Goal: Task Accomplishment & Management: Manage account settings

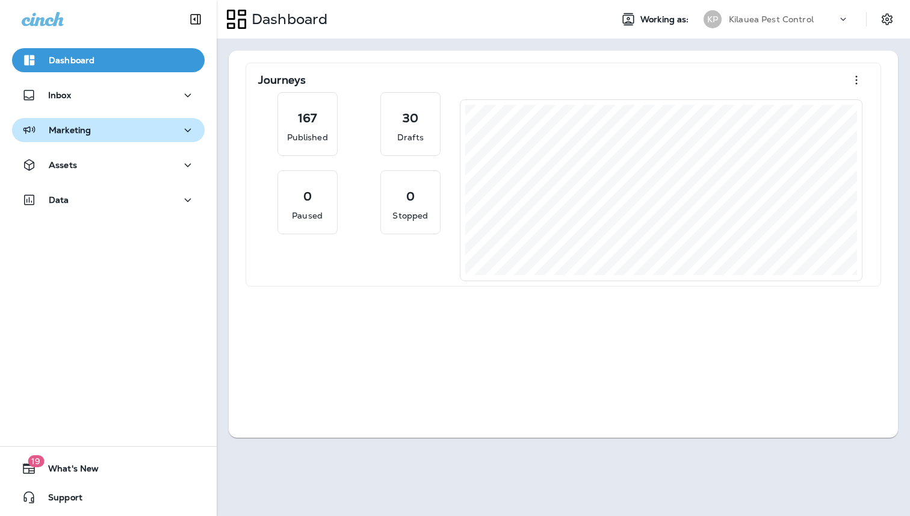
click at [134, 137] on div "Marketing" at bounding box center [108, 130] width 173 height 15
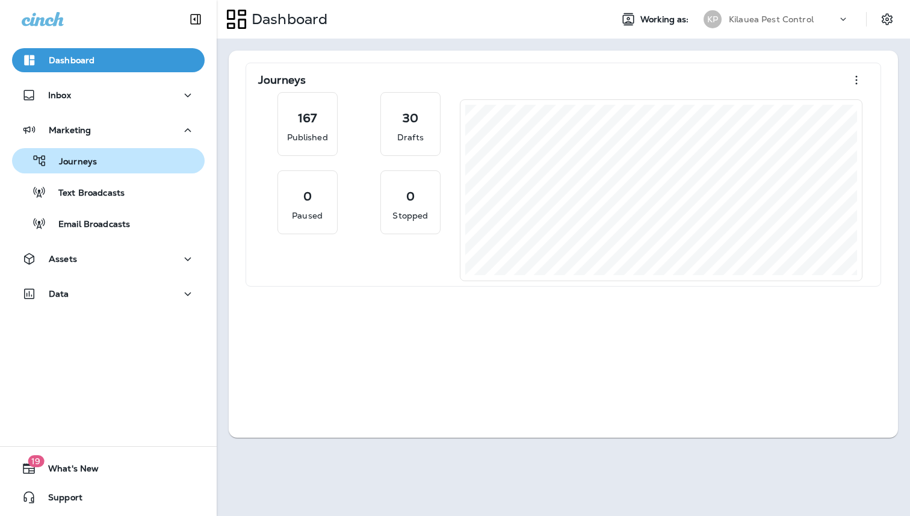
click at [125, 159] on div "Journeys" at bounding box center [108, 161] width 183 height 18
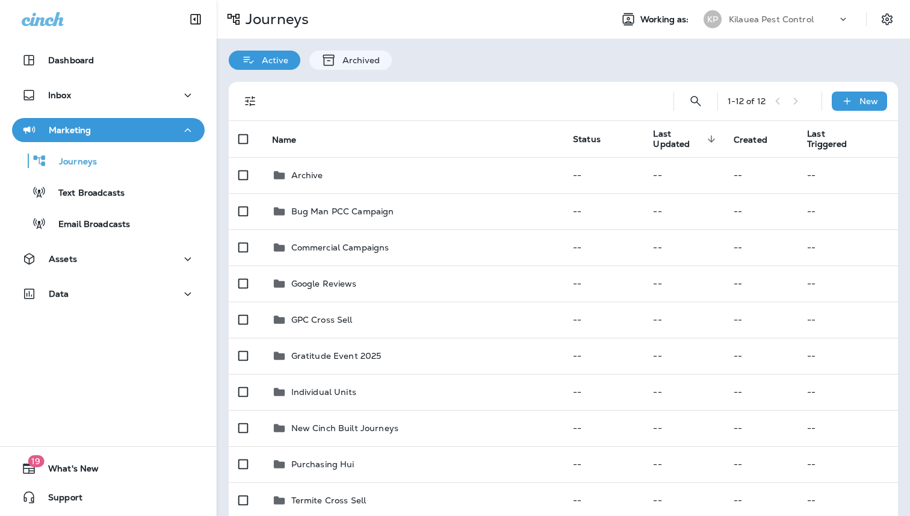
click at [250, 91] on button "Filters" at bounding box center [250, 101] width 24 height 24
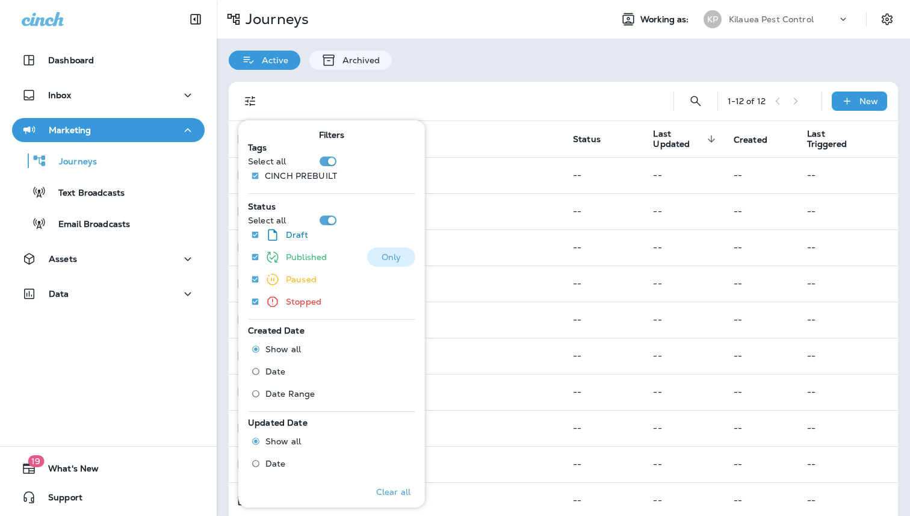
click at [307, 256] on p "Published" at bounding box center [306, 257] width 41 height 10
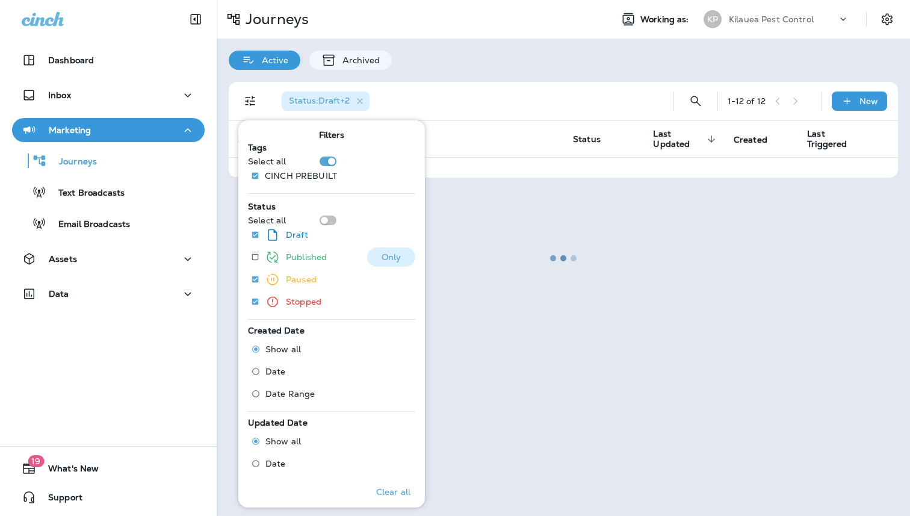
click at [307, 256] on p "Published" at bounding box center [306, 257] width 41 height 10
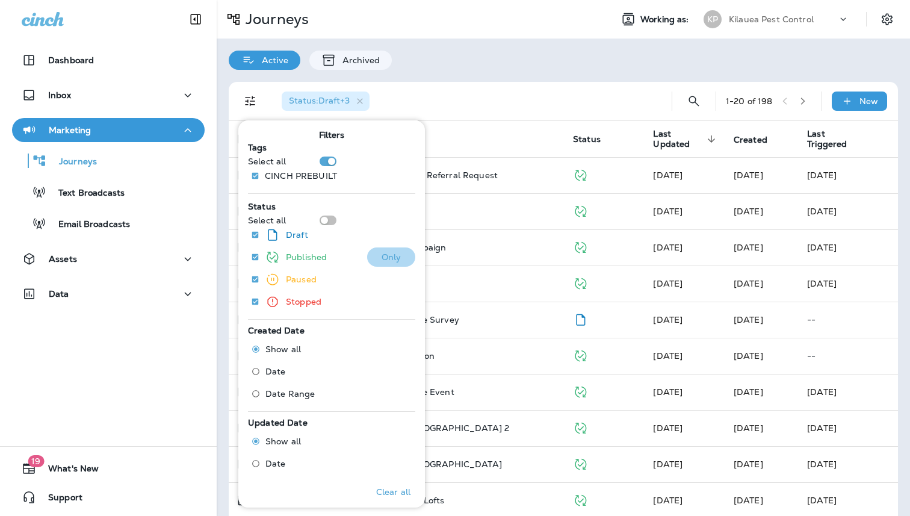
click at [374, 255] on button "Only" at bounding box center [391, 256] width 48 height 19
click at [536, 90] on div "Status : Published" at bounding box center [463, 101] width 382 height 39
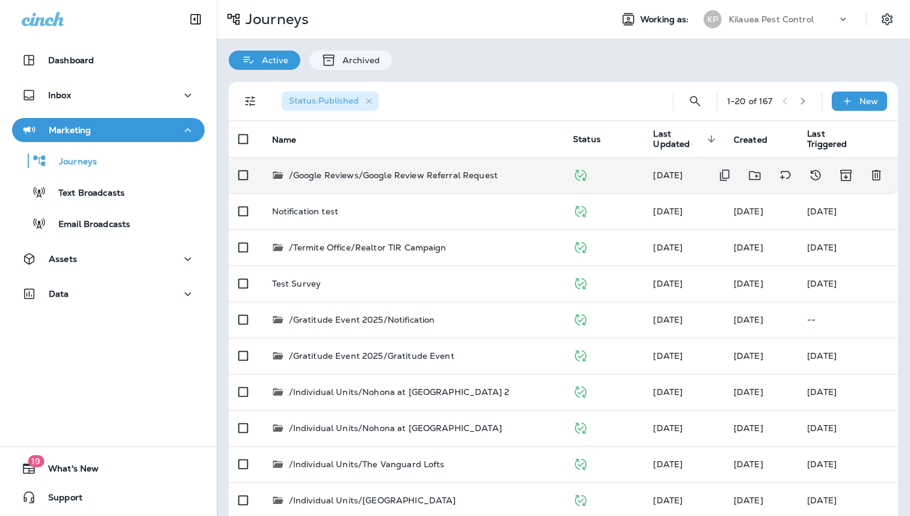
click at [509, 178] on div "/Google Reviews/Google Review Referral Request" at bounding box center [413, 175] width 282 height 12
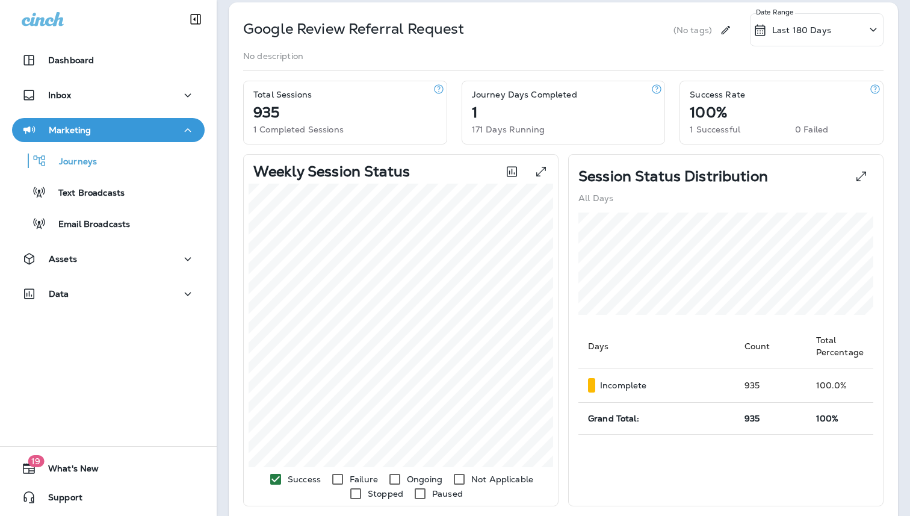
scroll to position [6, 0]
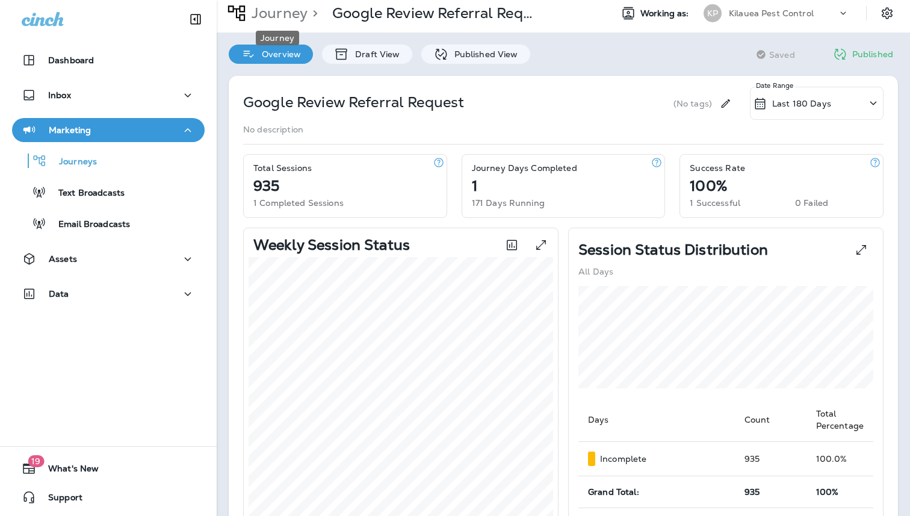
click at [256, 16] on p "Journey" at bounding box center [277, 13] width 61 height 18
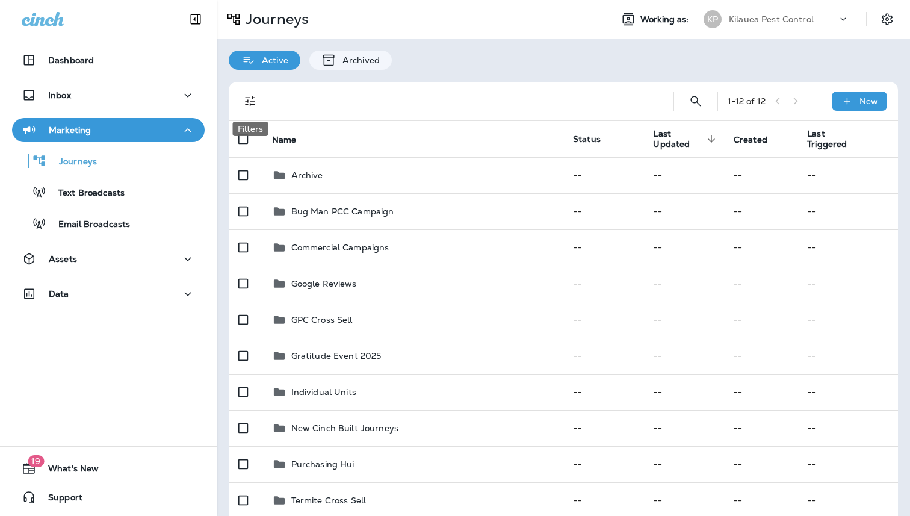
click at [251, 93] on button "Filters" at bounding box center [250, 101] width 24 height 24
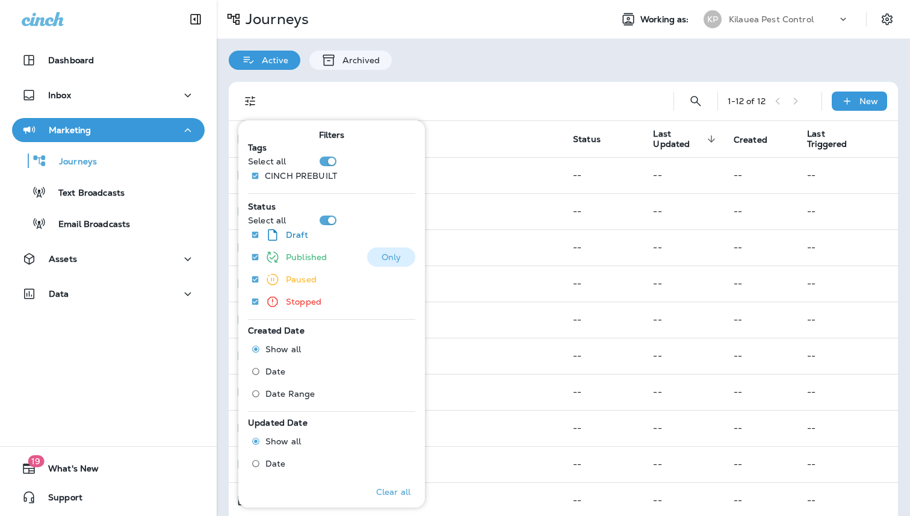
click at [389, 256] on p "Only" at bounding box center [392, 257] width 20 height 10
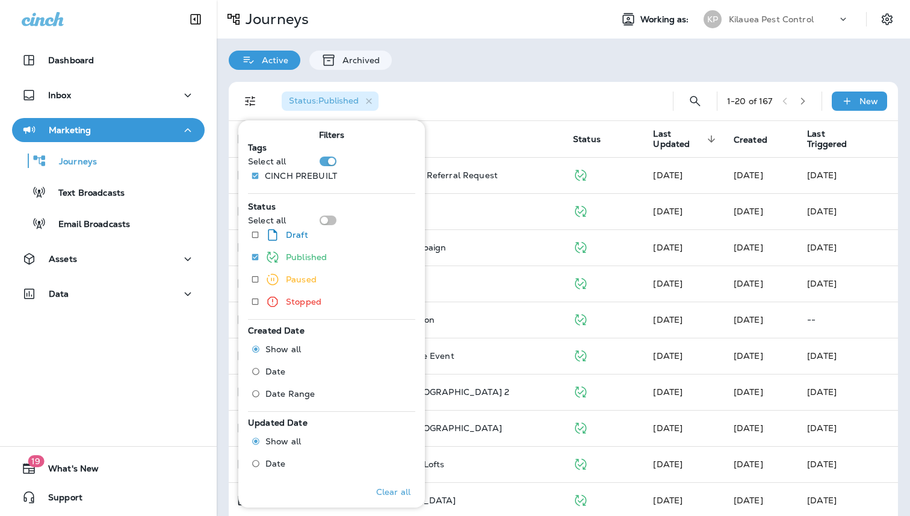
click at [565, 116] on div "Status : Published" at bounding box center [463, 101] width 382 height 39
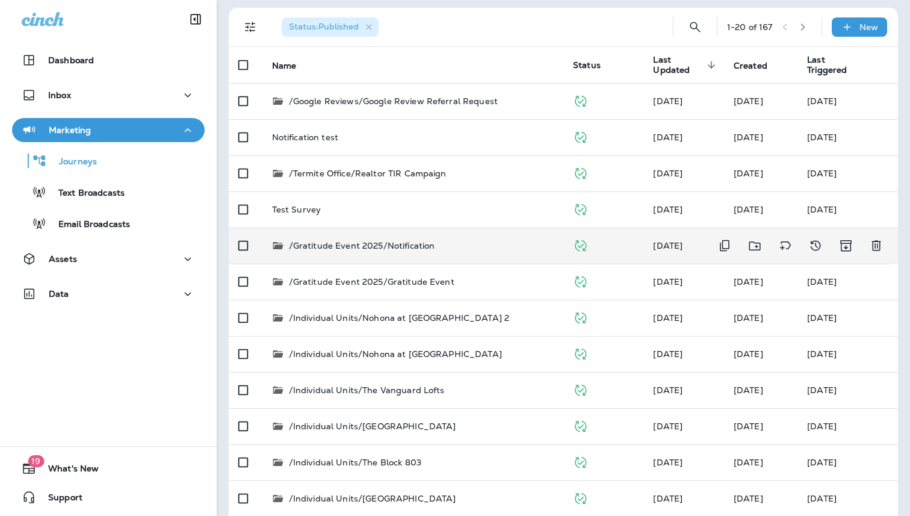
scroll to position [165, 0]
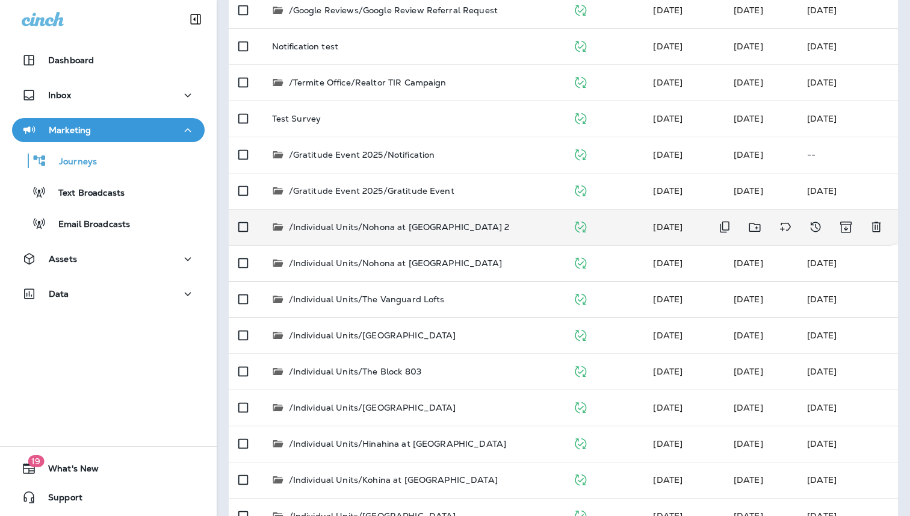
click at [495, 237] on td "/Individual Units/Nohona at [GEOGRAPHIC_DATA] 2" at bounding box center [412, 227] width 301 height 36
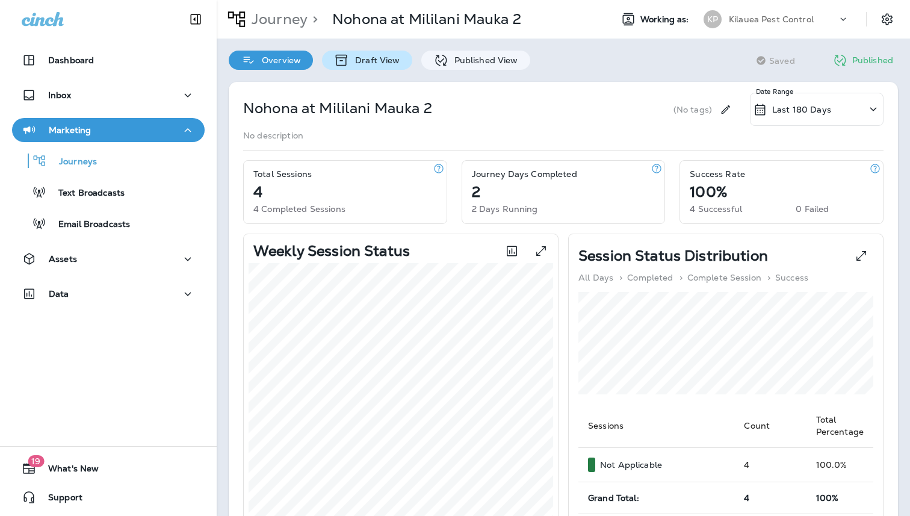
click at [367, 64] on p "Draft View" at bounding box center [374, 60] width 51 height 10
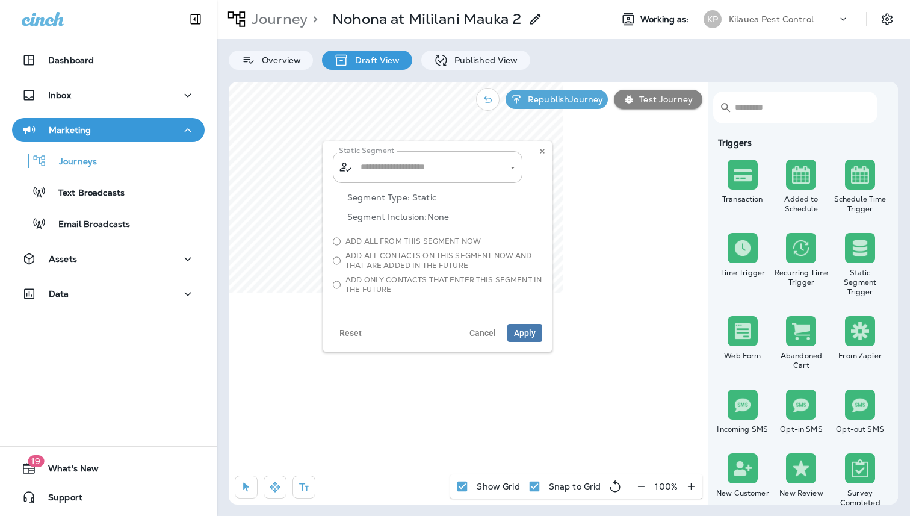
type input "**********"
click at [543, 152] on use at bounding box center [542, 151] width 4 height 5
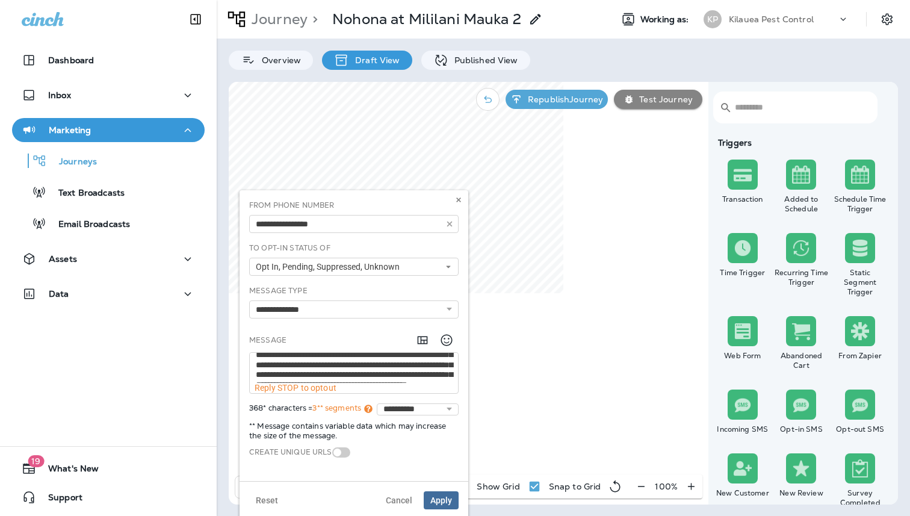
scroll to position [19, 0]
click at [461, 201] on icon at bounding box center [458, 199] width 7 height 7
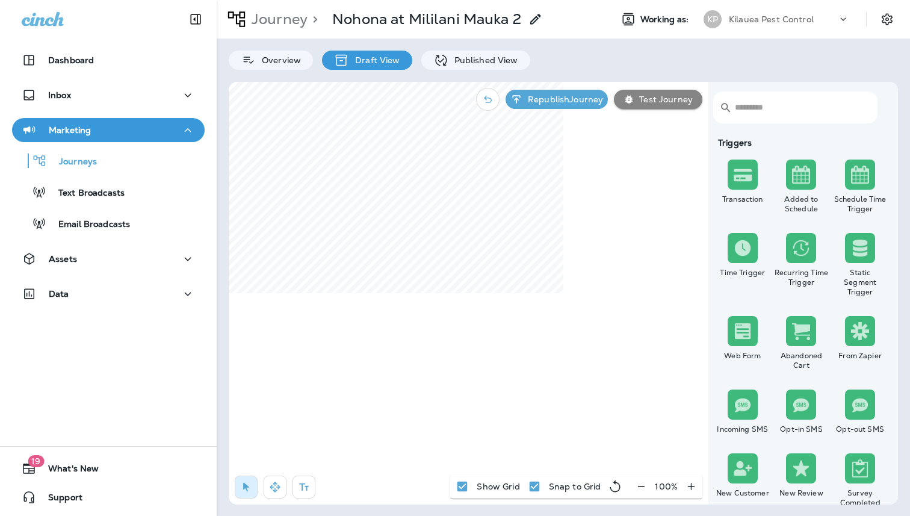
click at [305, 11] on p "Journey" at bounding box center [277, 19] width 61 height 18
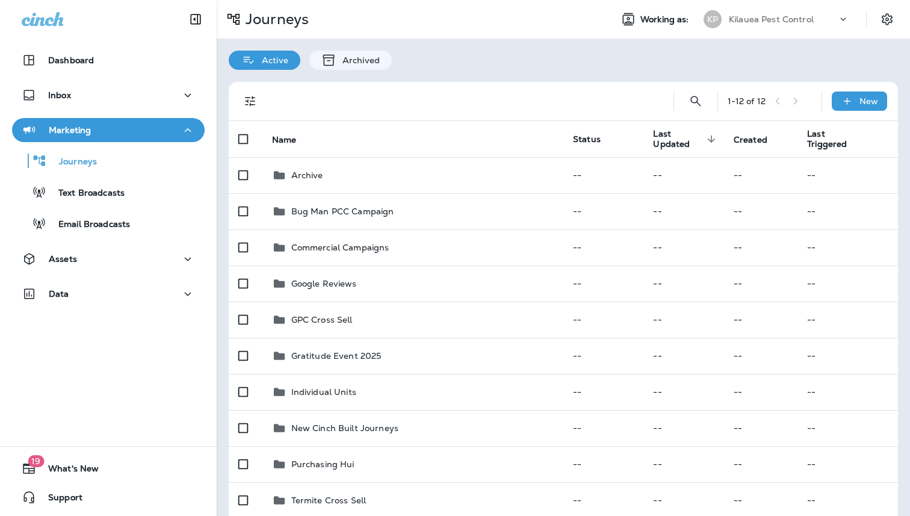
click at [252, 107] on icon "Filters" at bounding box center [250, 101] width 14 height 14
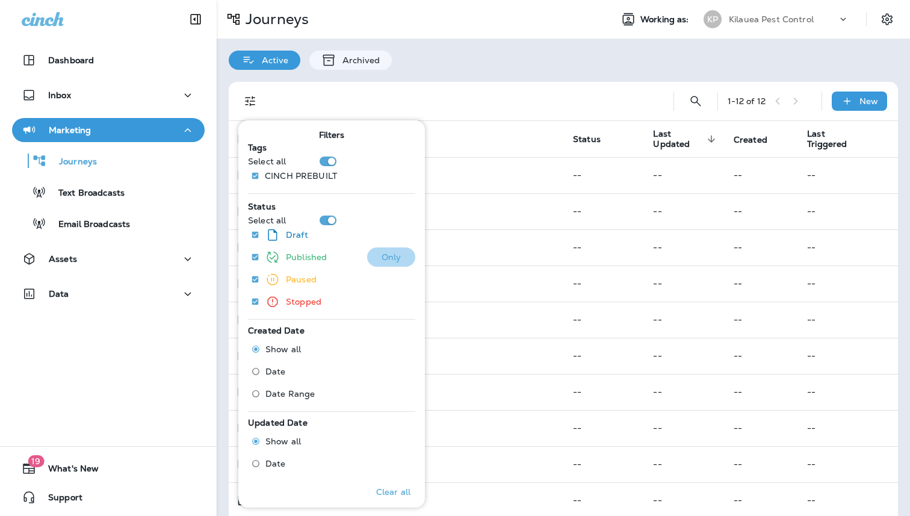
click at [391, 258] on p "Only" at bounding box center [392, 257] width 20 height 10
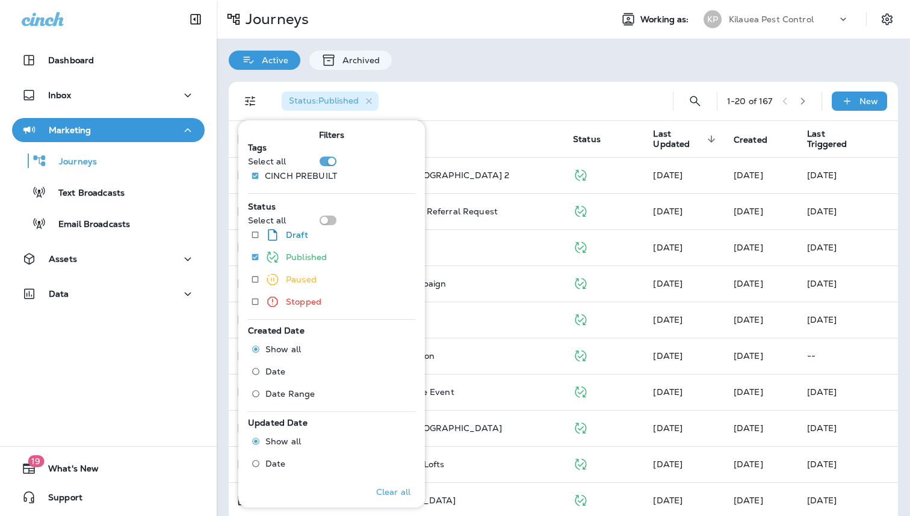
click at [562, 106] on div "Status : Published" at bounding box center [463, 101] width 382 height 39
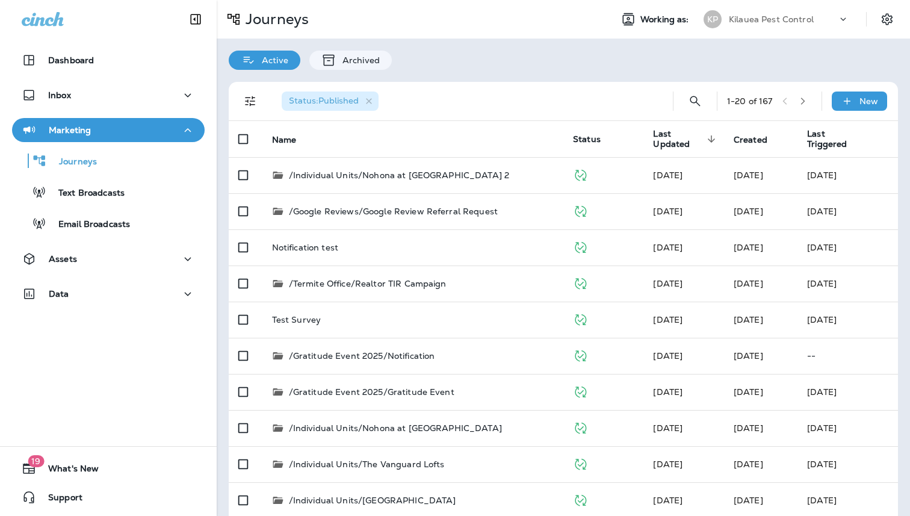
click at [803, 107] on button "button" at bounding box center [803, 101] width 18 height 18
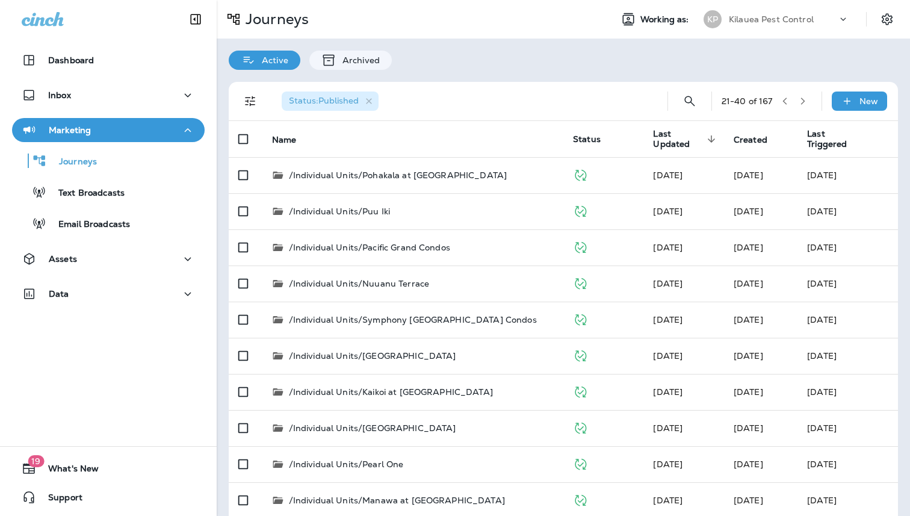
click at [803, 107] on button "button" at bounding box center [803, 101] width 18 height 18
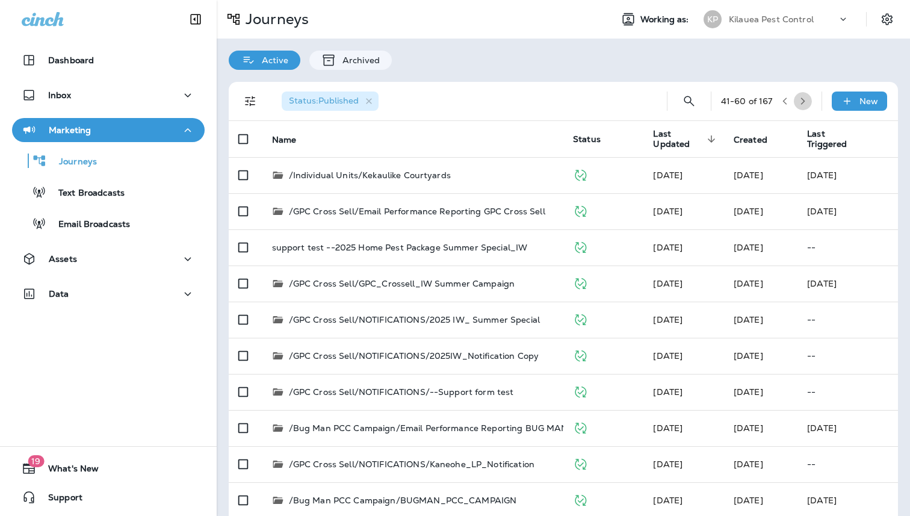
click at [803, 106] on button "button" at bounding box center [803, 101] width 18 height 18
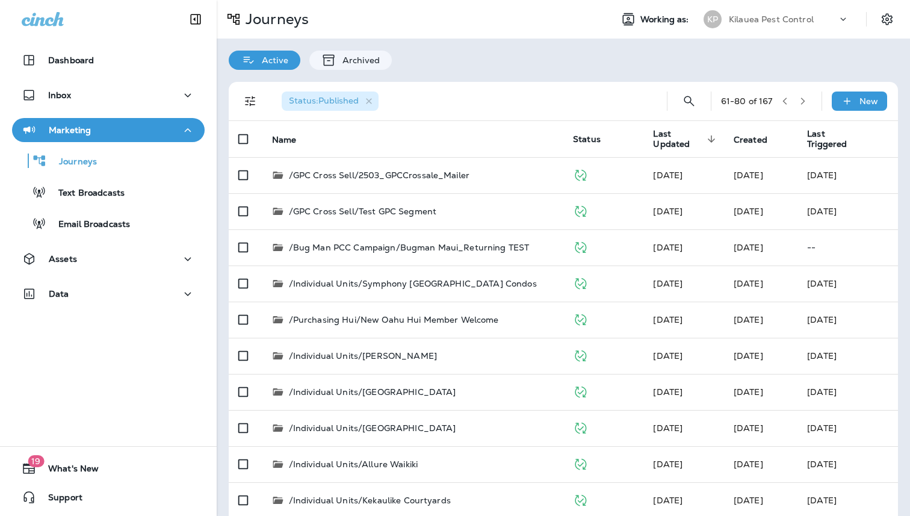
click at [801, 103] on icon "button" at bounding box center [803, 101] width 8 height 8
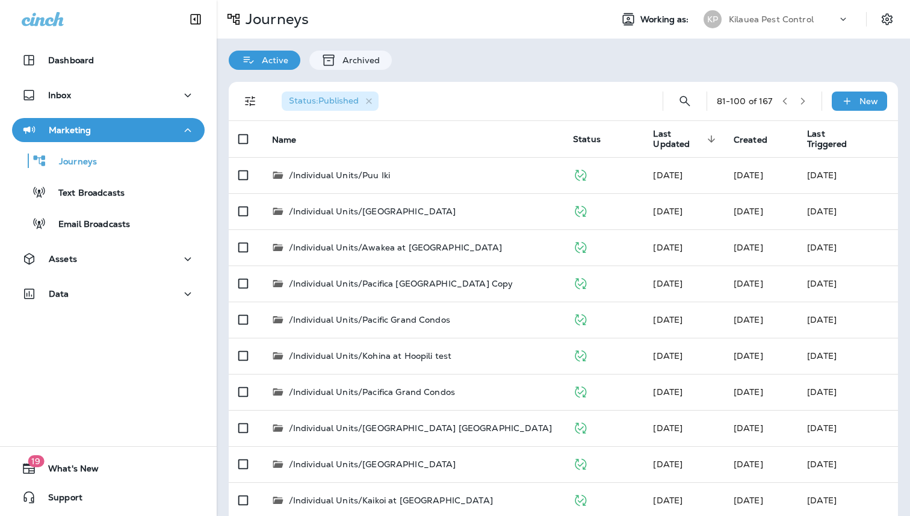
click at [801, 103] on icon "button" at bounding box center [803, 101] width 8 height 8
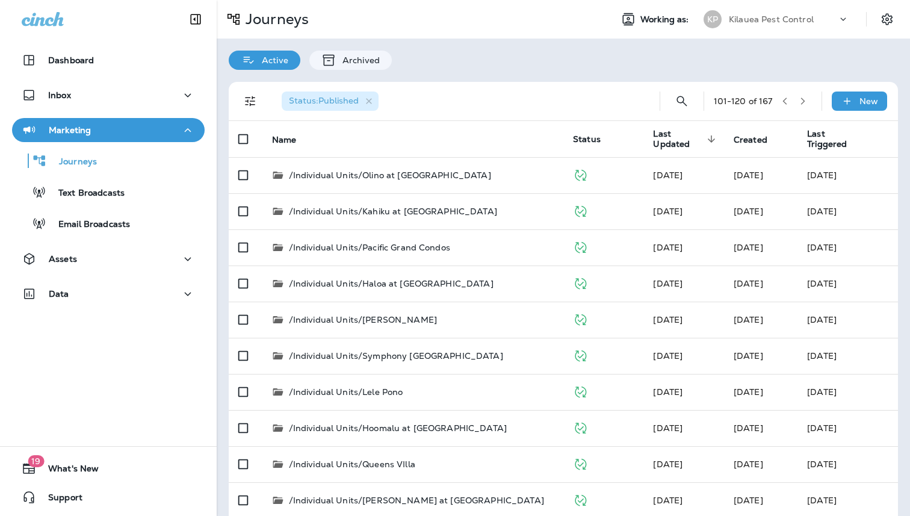
click at [801, 103] on icon "button" at bounding box center [803, 101] width 8 height 8
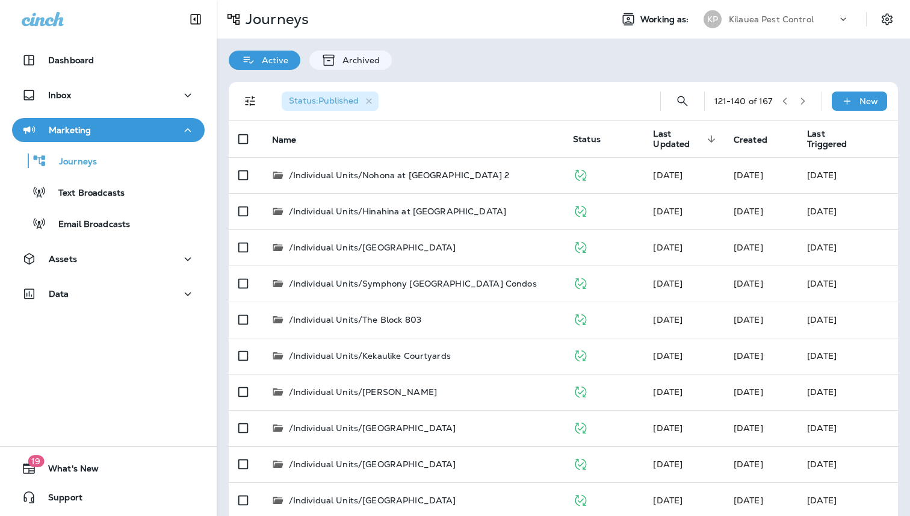
click at [801, 103] on icon "button" at bounding box center [803, 101] width 8 height 8
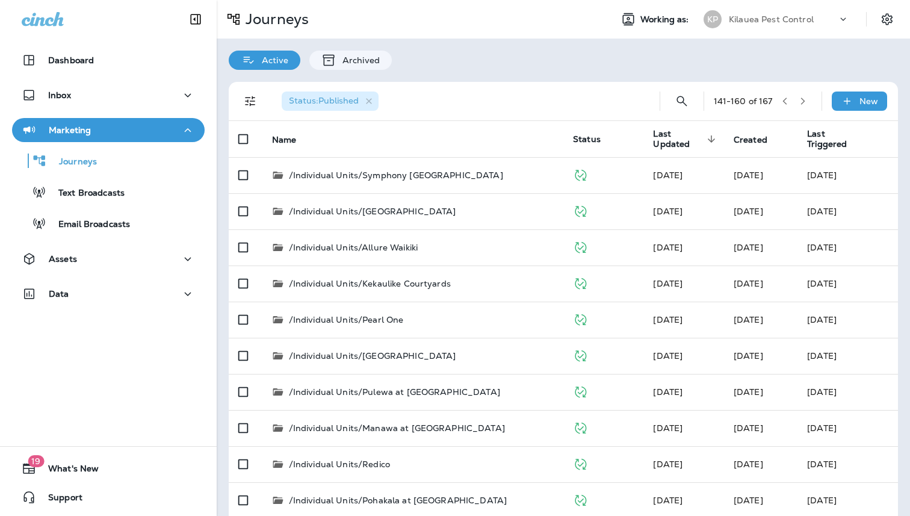
click at [802, 102] on icon "button" at bounding box center [803, 101] width 8 height 8
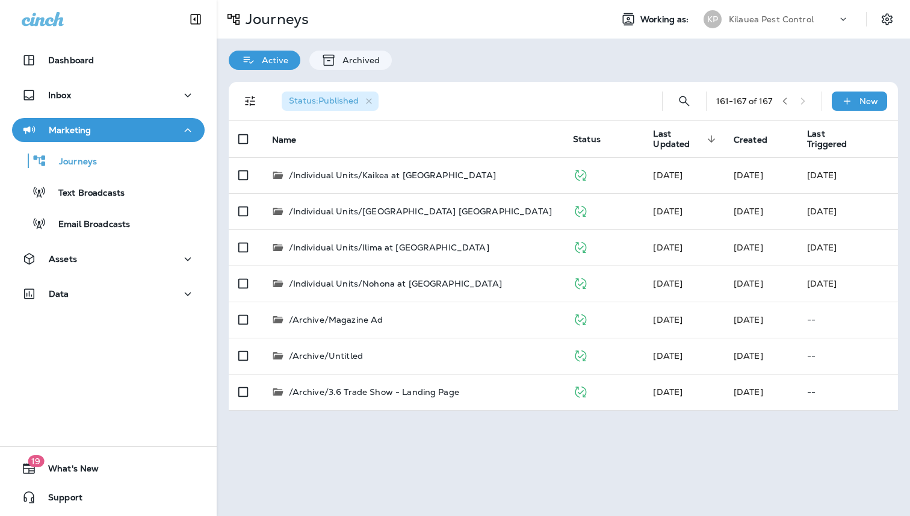
click at [780, 100] on button "button" at bounding box center [785, 101] width 18 height 18
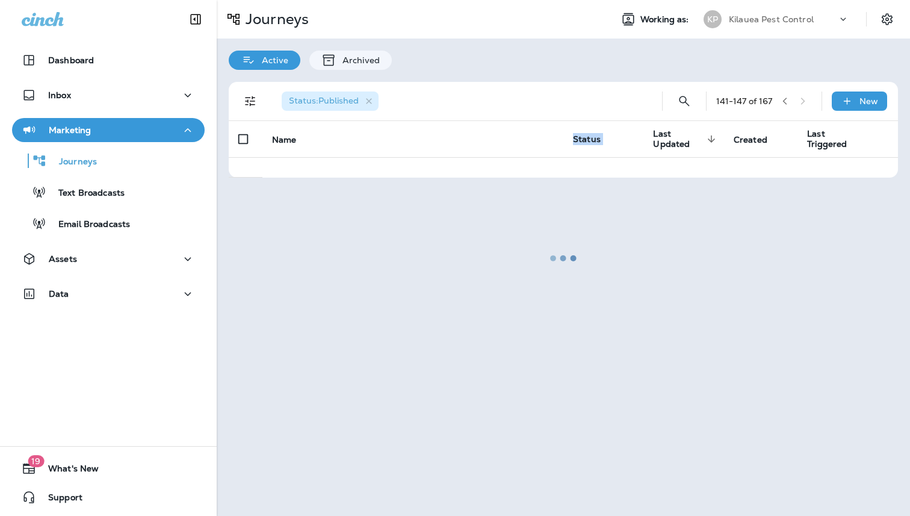
click at [780, 100] on div at bounding box center [563, 257] width 691 height 513
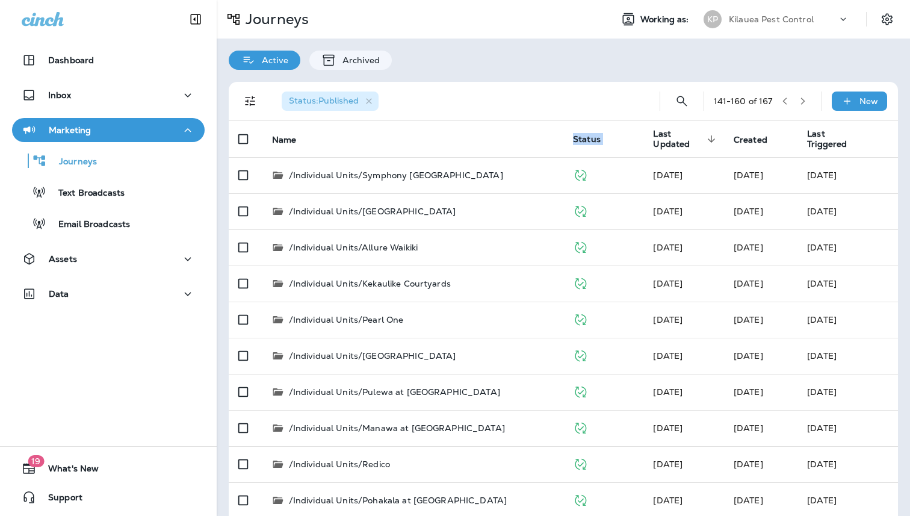
click at [783, 102] on icon "button" at bounding box center [785, 101] width 8 height 8
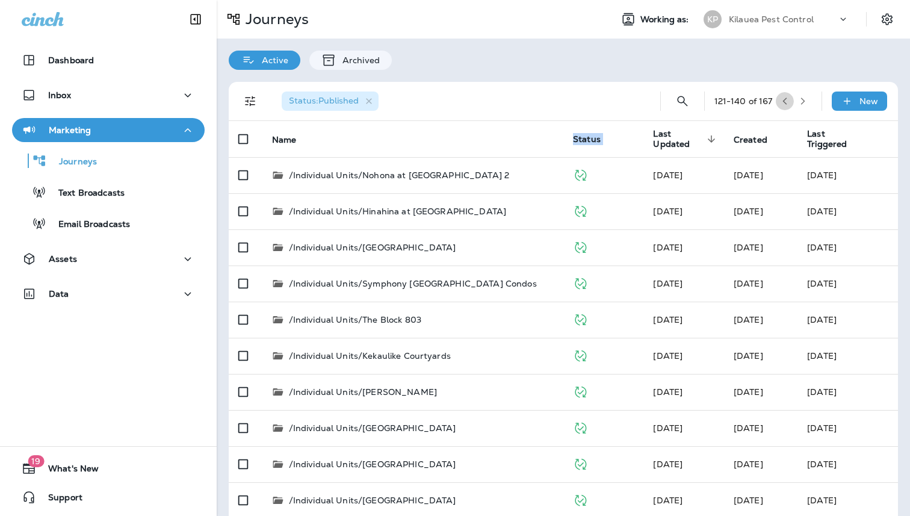
click at [783, 102] on icon "button" at bounding box center [785, 101] width 8 height 8
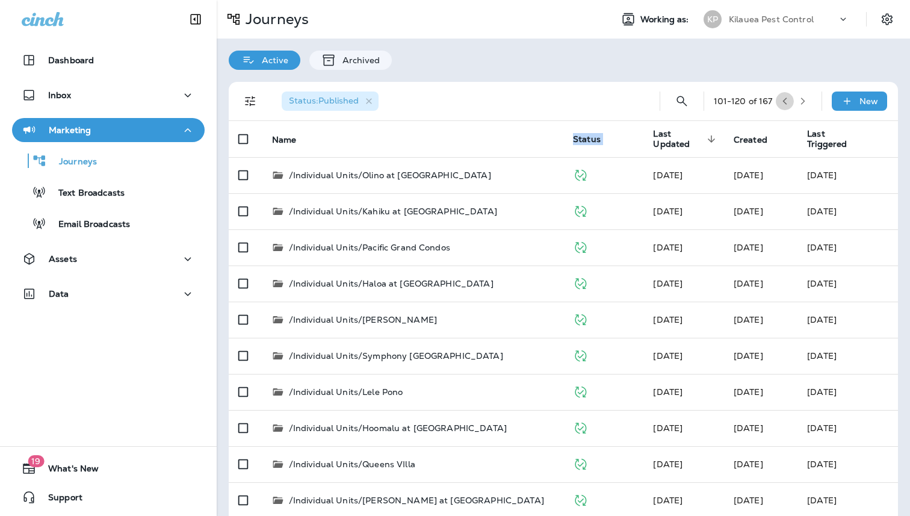
click at [783, 102] on icon "button" at bounding box center [785, 101] width 8 height 8
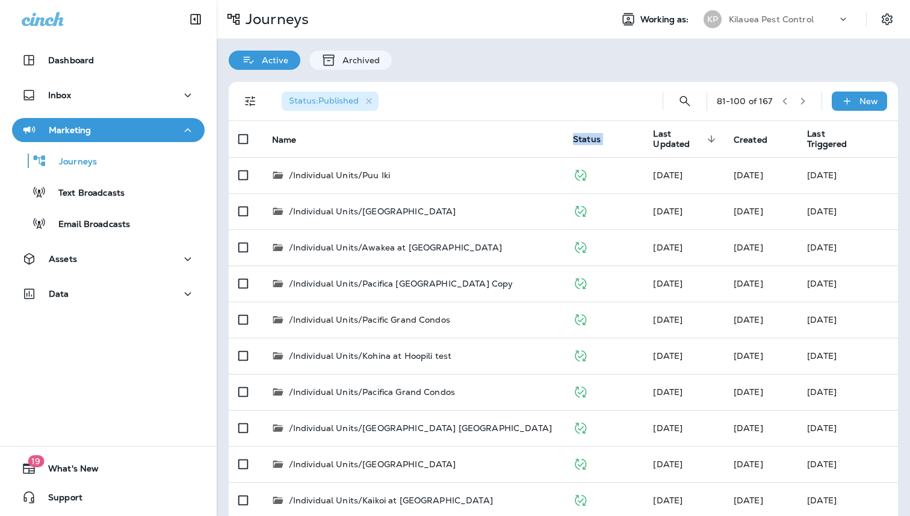
click at [783, 102] on icon "button" at bounding box center [785, 101] width 8 height 8
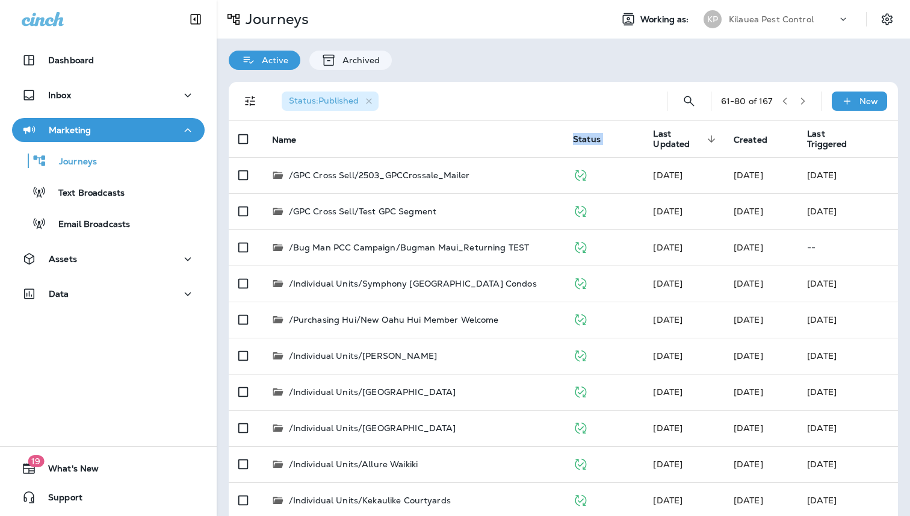
click at [783, 102] on icon "button" at bounding box center [785, 101] width 8 height 8
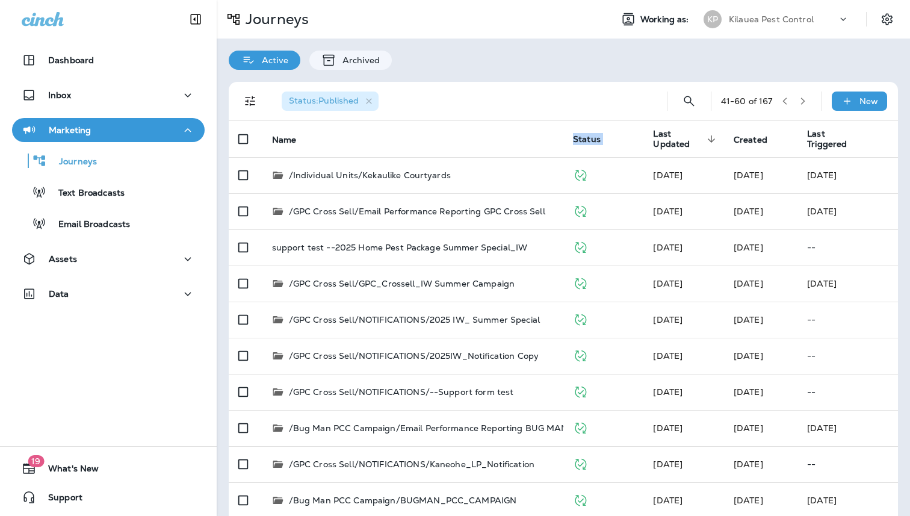
click at [783, 102] on icon "button" at bounding box center [785, 101] width 8 height 8
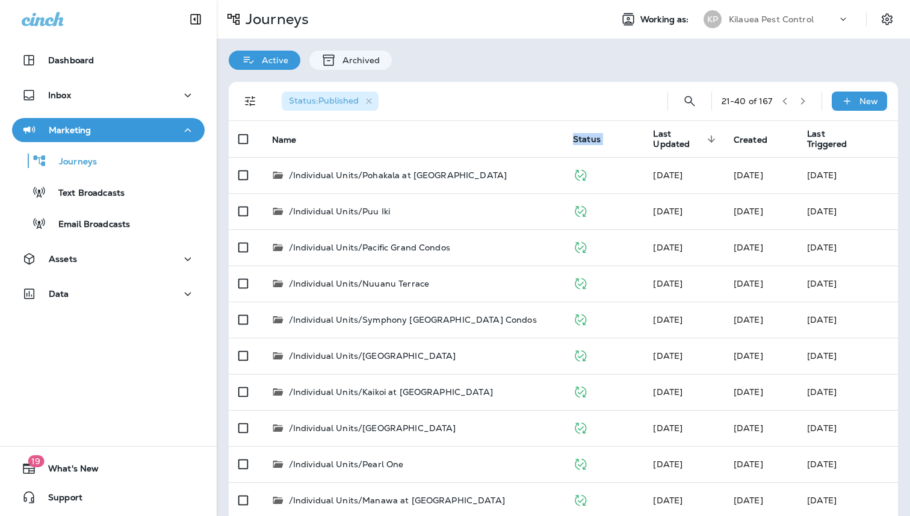
click at [783, 102] on icon "button" at bounding box center [785, 101] width 8 height 8
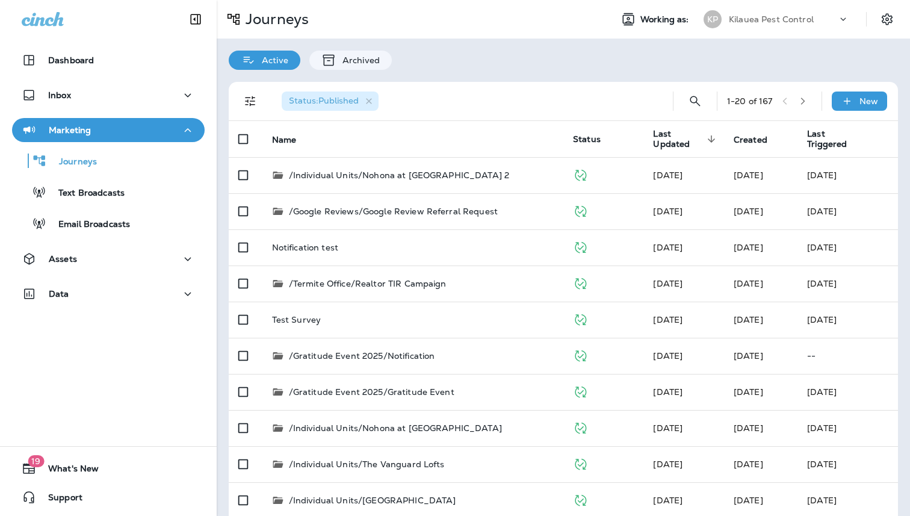
click at [783, 102] on div "1 - 20 of 167" at bounding box center [769, 101] width 85 height 18
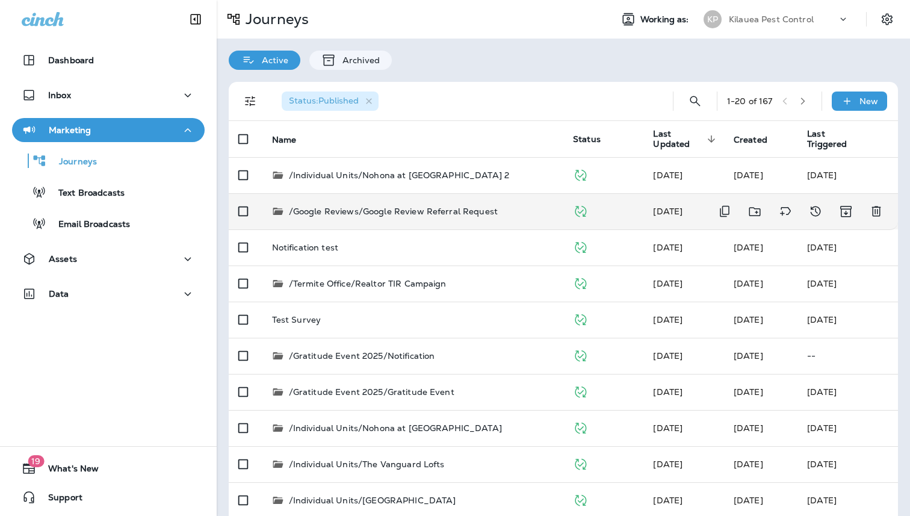
click at [501, 220] on td "/Google Reviews/Google Review Referral Request" at bounding box center [412, 211] width 301 height 36
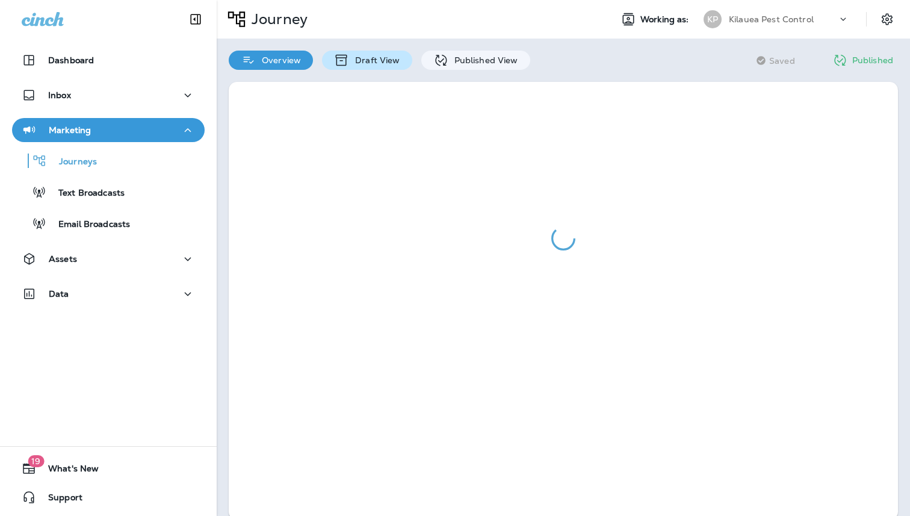
click at [376, 69] on div "Draft View" at bounding box center [367, 60] width 90 height 19
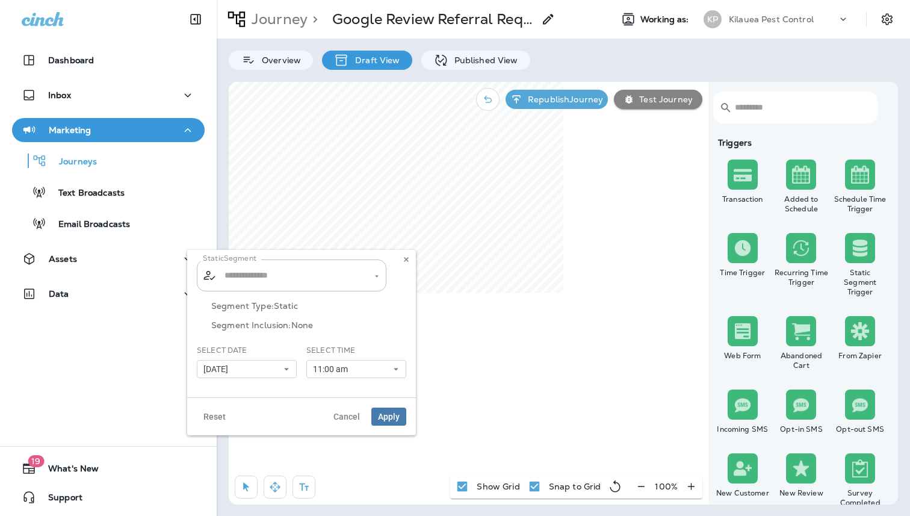
type input "**********"
click at [376, 276] on icon "Open" at bounding box center [377, 275] width 8 height 8
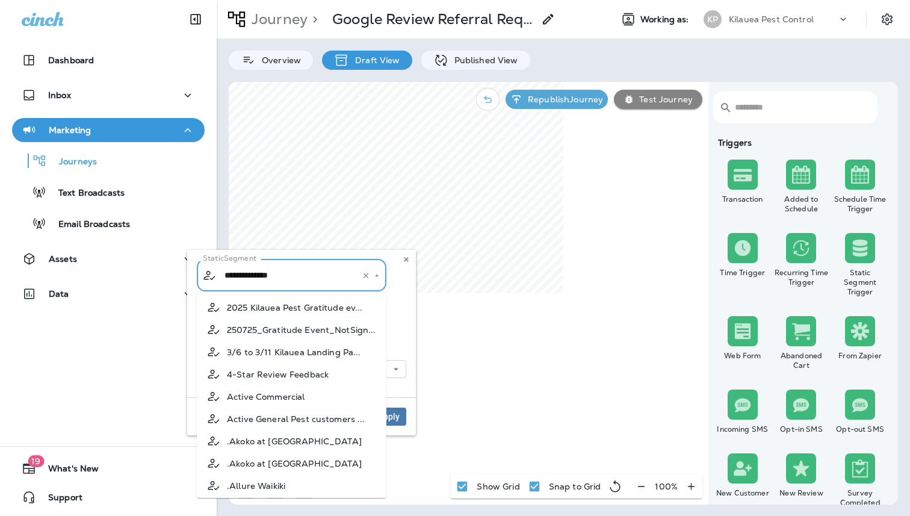
scroll to position [511, 0]
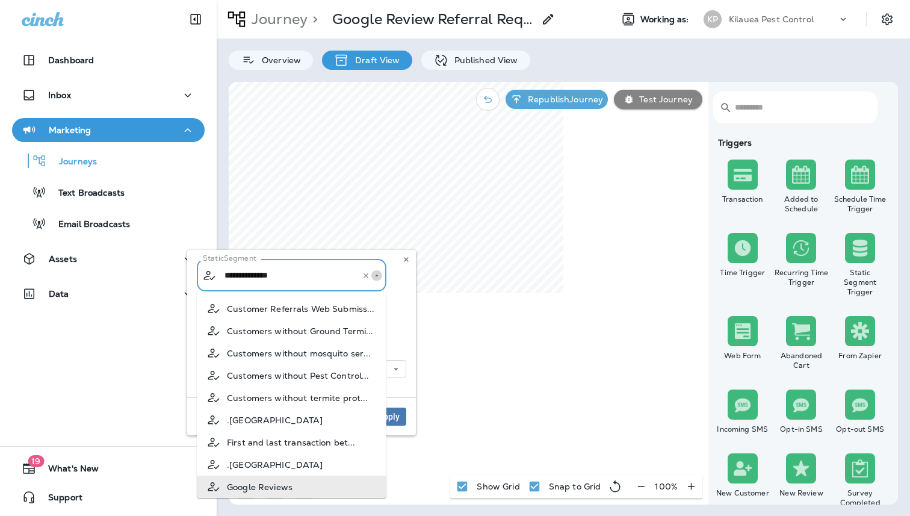
click at [376, 276] on icon "Close" at bounding box center [377, 275] width 8 height 8
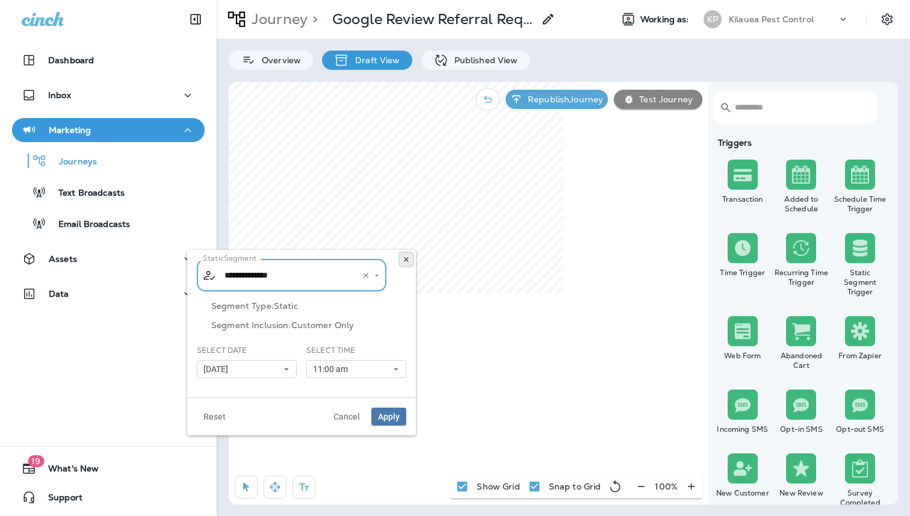
click at [408, 262] on icon at bounding box center [406, 259] width 7 height 7
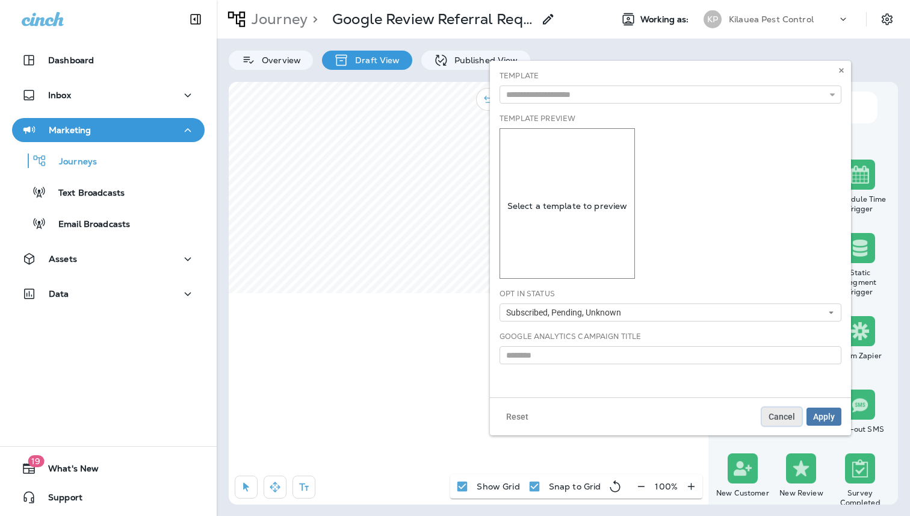
click at [781, 420] on span "Cancel" at bounding box center [782, 416] width 26 height 8
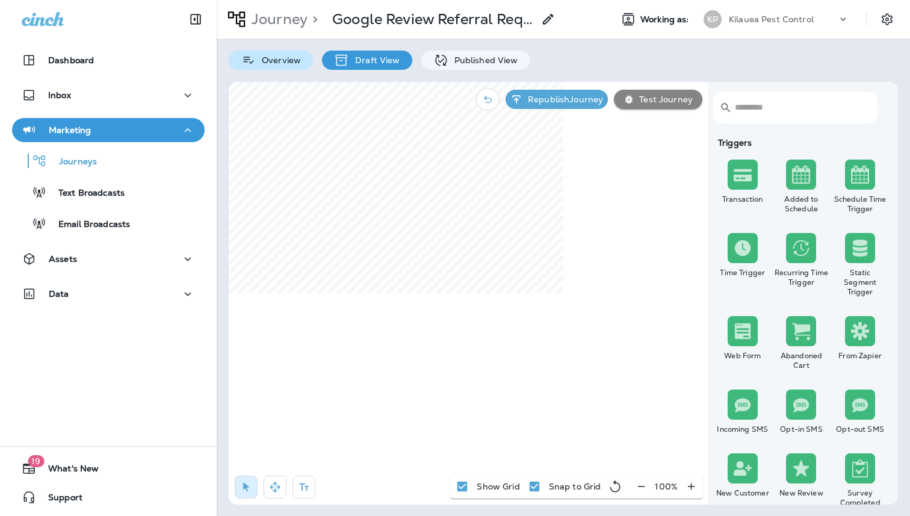
click at [292, 58] on p "Overview" at bounding box center [278, 60] width 45 height 10
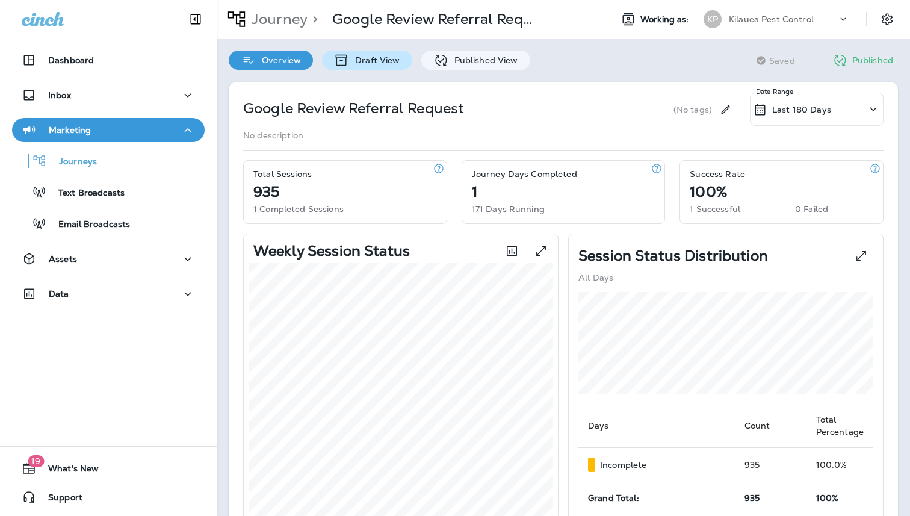
click at [340, 58] on icon at bounding box center [341, 60] width 11 height 11
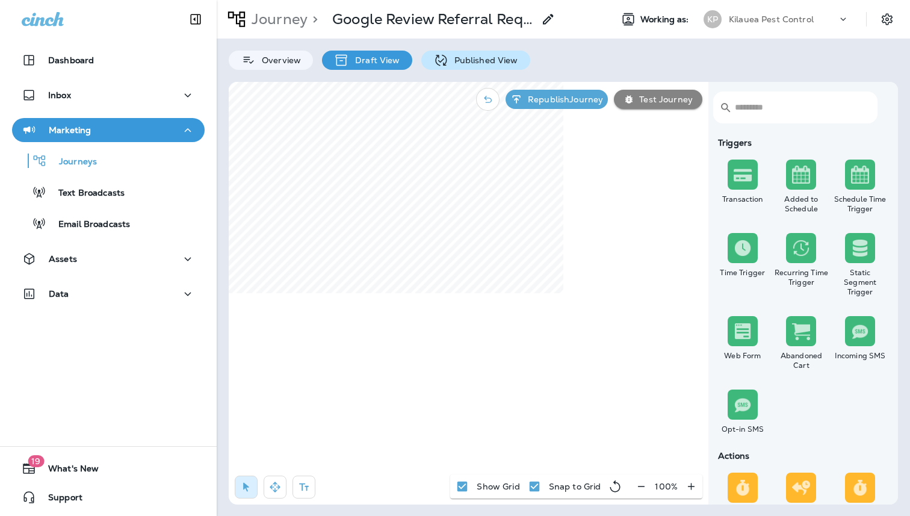
click at [453, 61] on p "Published View" at bounding box center [483, 60] width 70 height 10
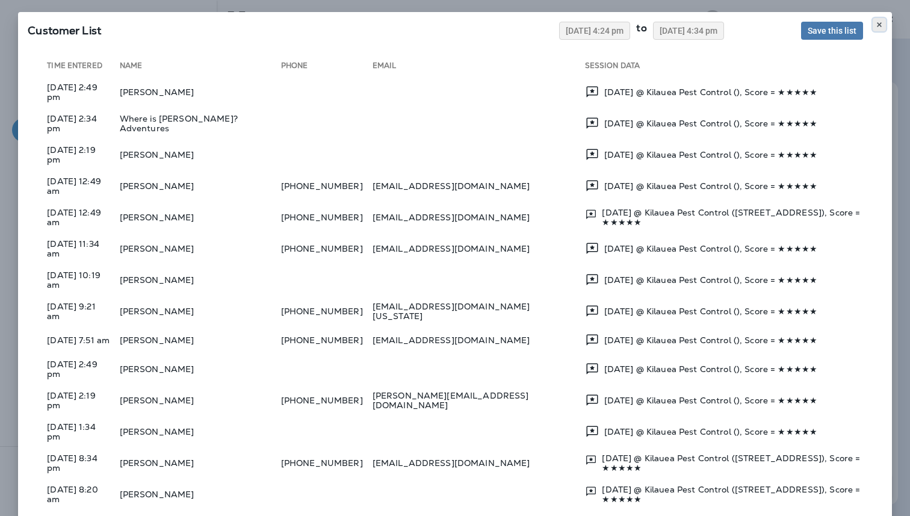
click at [881, 23] on icon at bounding box center [879, 24] width 7 height 7
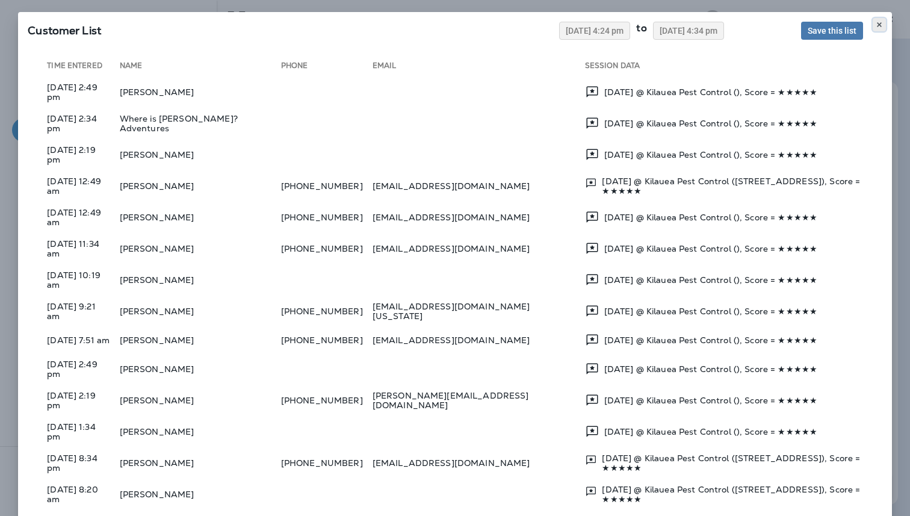
click at [882, 23] on icon at bounding box center [879, 24] width 7 height 7
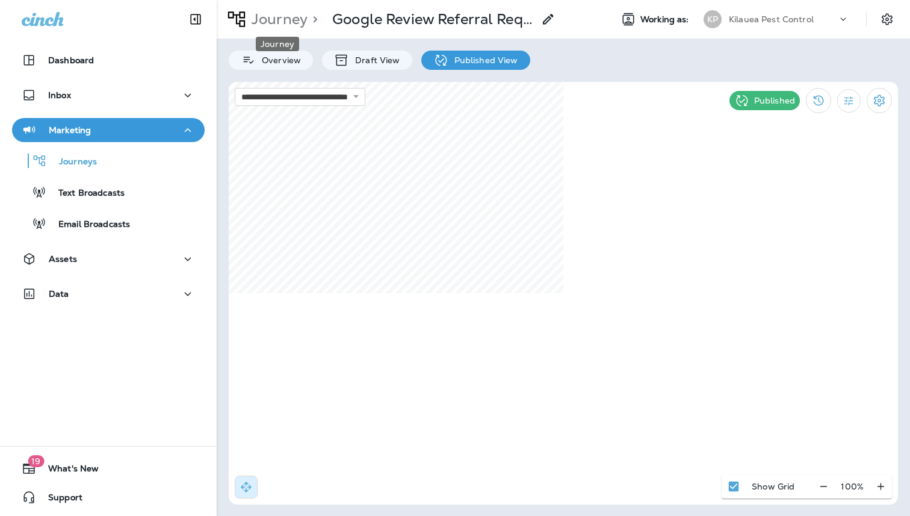
click at [280, 31] on div "Journey" at bounding box center [278, 40] width 46 height 24
click at [282, 23] on p "Journey" at bounding box center [277, 19] width 61 height 18
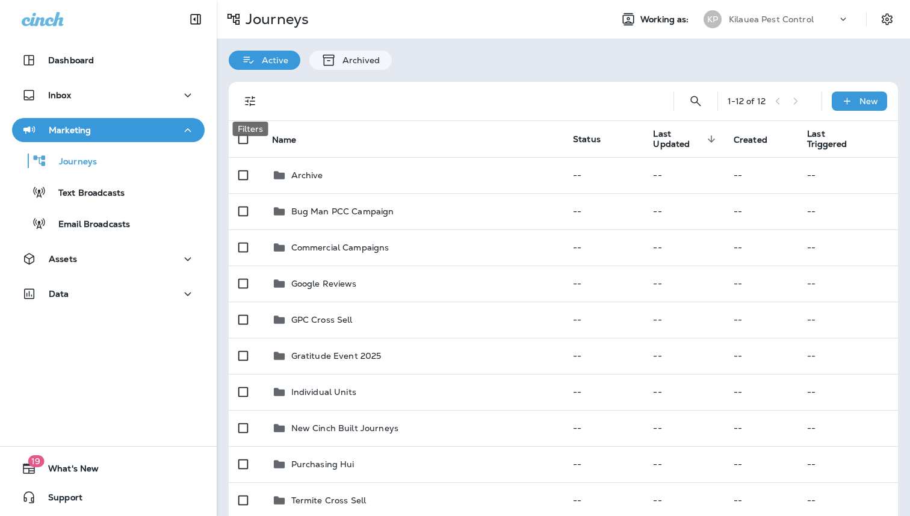
click at [254, 102] on icon "Filters" at bounding box center [250, 101] width 14 height 14
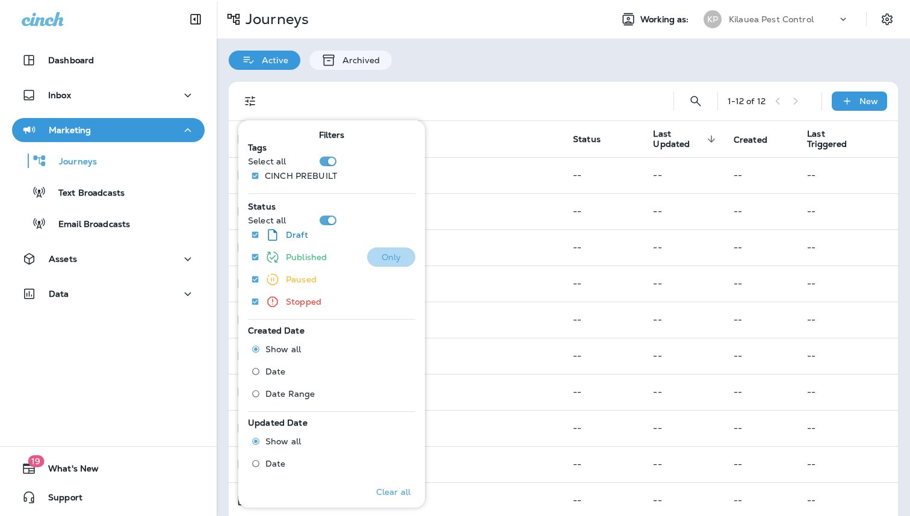
click at [403, 258] on button "Only" at bounding box center [391, 256] width 48 height 19
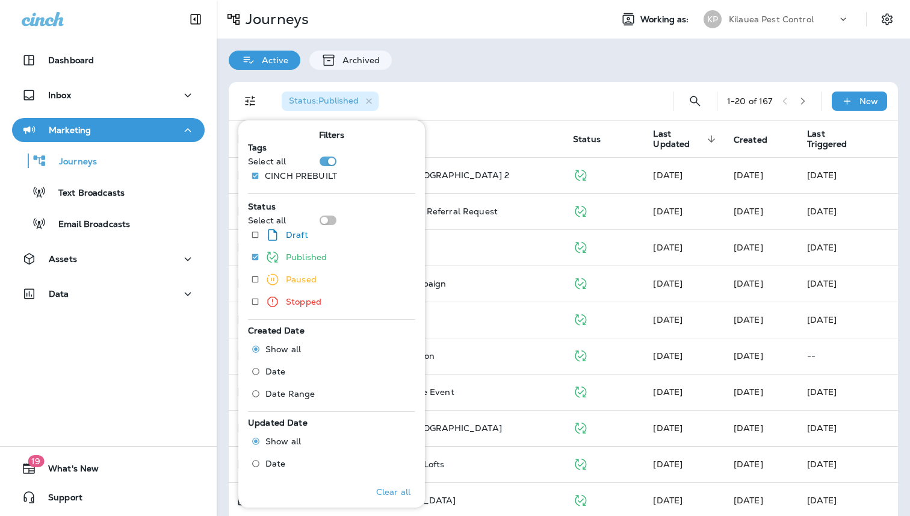
click at [504, 96] on div "Status : Published" at bounding box center [463, 101] width 382 height 39
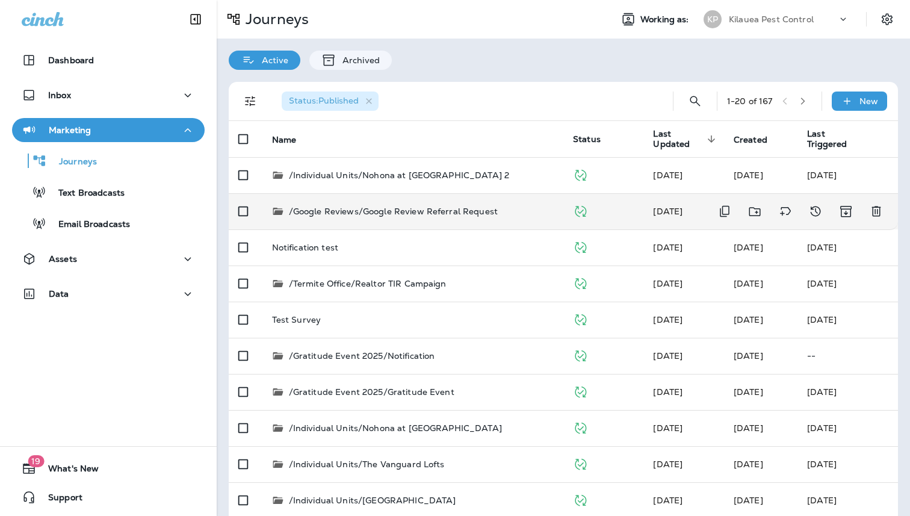
click at [469, 212] on p "/Google Reviews/Google Review Referral Request" at bounding box center [393, 211] width 209 height 12
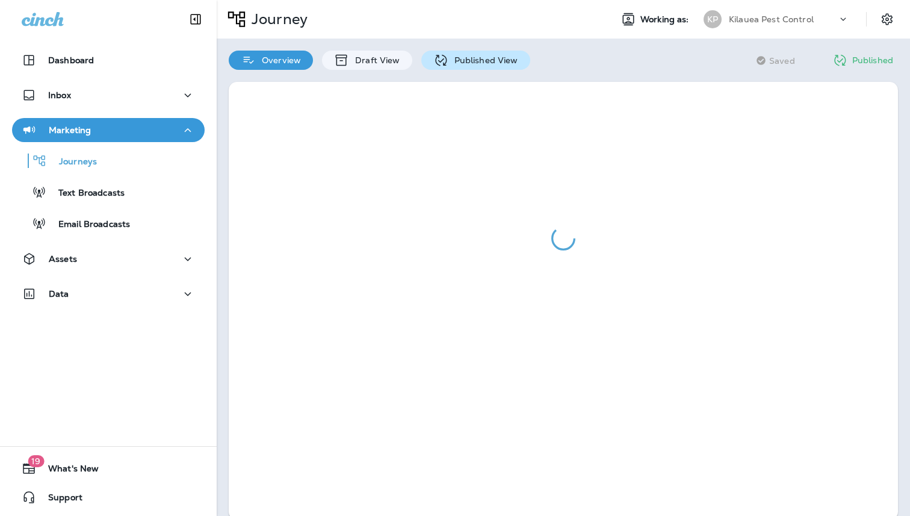
click at [475, 55] on p "Published View" at bounding box center [483, 60] width 70 height 10
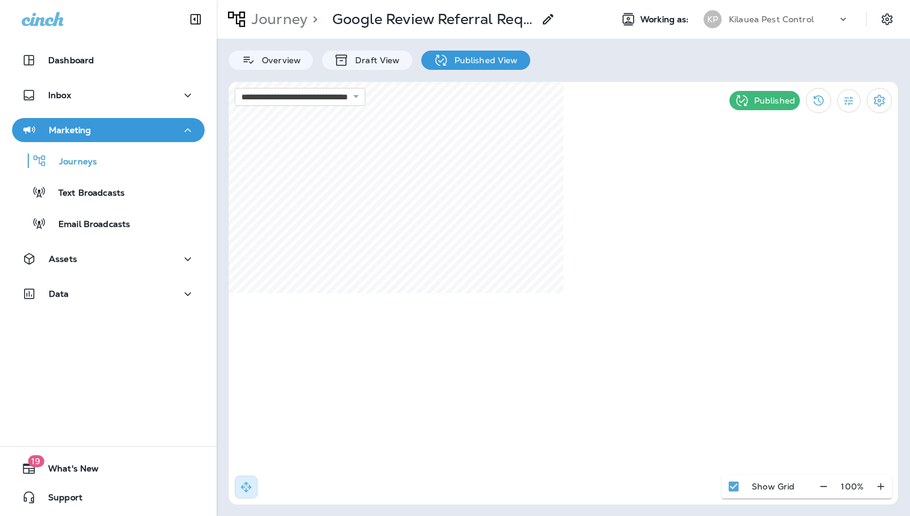
select select "*"
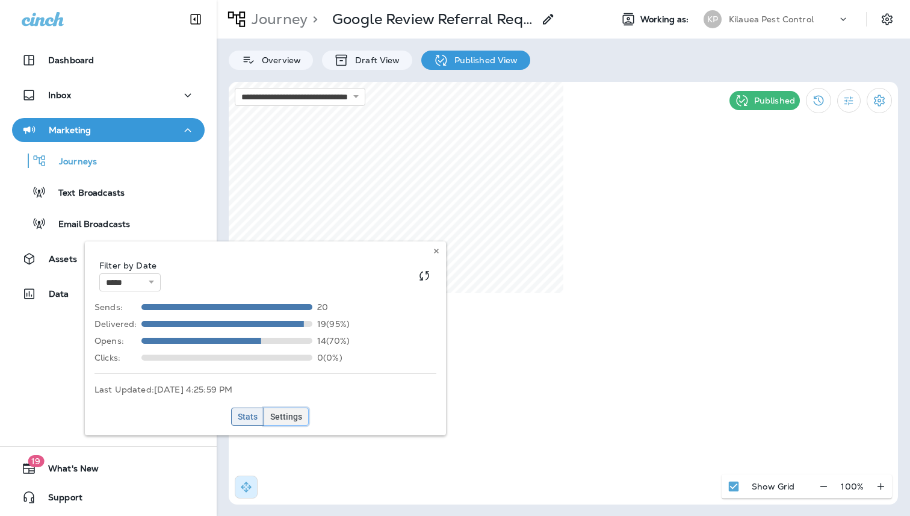
click at [300, 416] on span "Settings" at bounding box center [286, 416] width 32 height 8
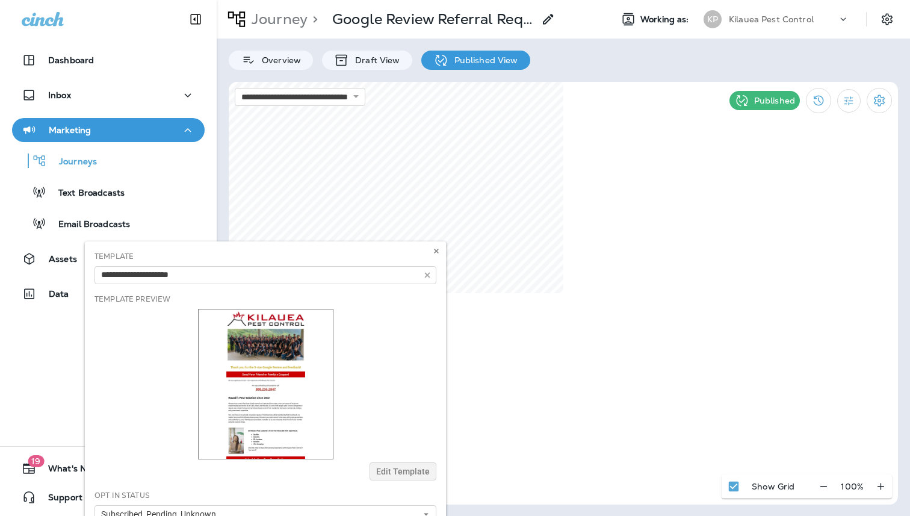
click at [259, 418] on div "Template 2025HBFPM_Expo Email 1: Introduction to Kilauea Pest Control 2025HBFPM…" at bounding box center [265, 428] width 361 height 374
click at [274, 410] on div "Template 2025HBFPM_Expo Email 1: Introduction to Kilauea Pest Control 2025HBFPM…" at bounding box center [265, 428] width 361 height 374
